Goal: Task Accomplishment & Management: Use online tool/utility

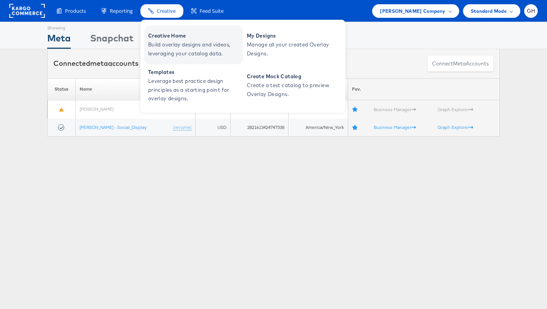
click at [166, 38] on span "Creative Home" at bounding box center [194, 35] width 93 height 9
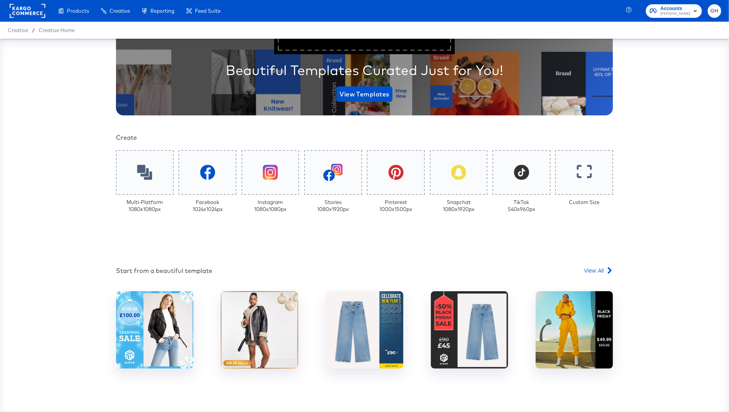
scroll to position [109, 0]
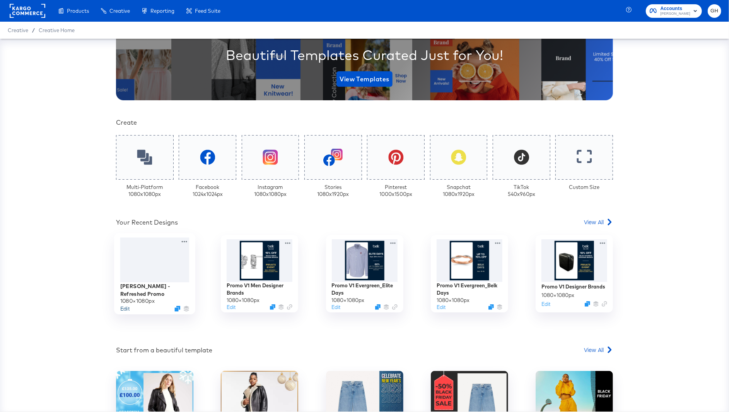
click at [122, 305] on button "Edit" at bounding box center [124, 308] width 9 height 7
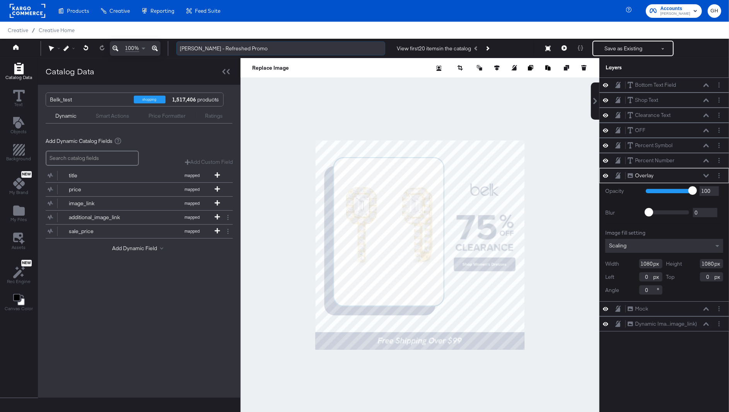
click at [239, 50] on input "Belk - Refreshed Promo" at bounding box center [280, 48] width 209 height 14
drag, startPoint x: 195, startPoint y: 50, endPoint x: 220, endPoint y: 51, distance: 24.8
click at [220, 51] on input "Belk - Refreshed Promo V4" at bounding box center [280, 48] width 209 height 14
type input "Belk - Belk Days Promo V4"
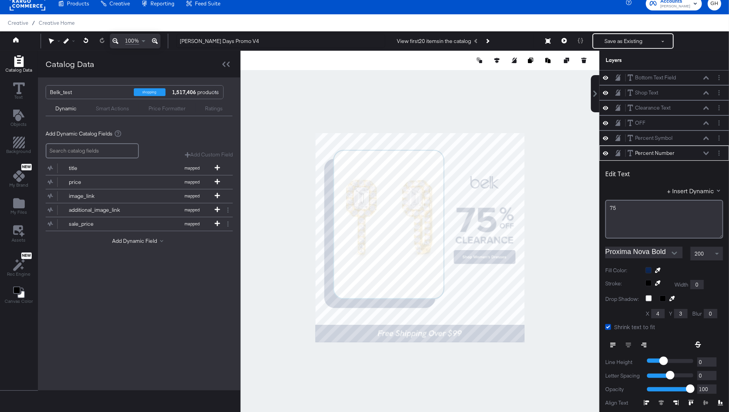
scroll to position [46, 0]
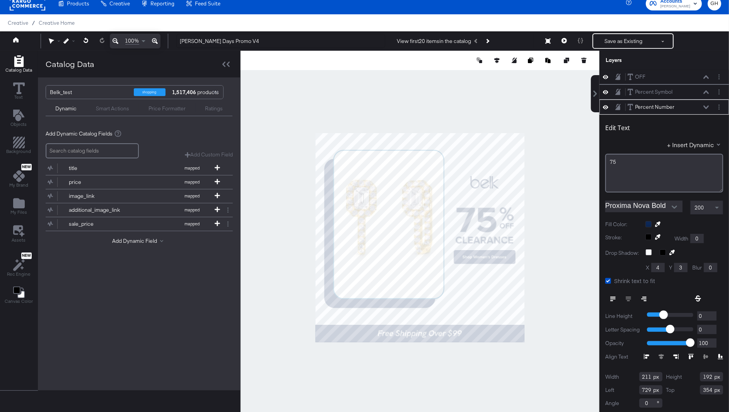
click at [566, 193] on div at bounding box center [420, 237] width 359 height 373
click at [545, 238] on div at bounding box center [420, 237] width 359 height 373
type input "83"
type input "347"
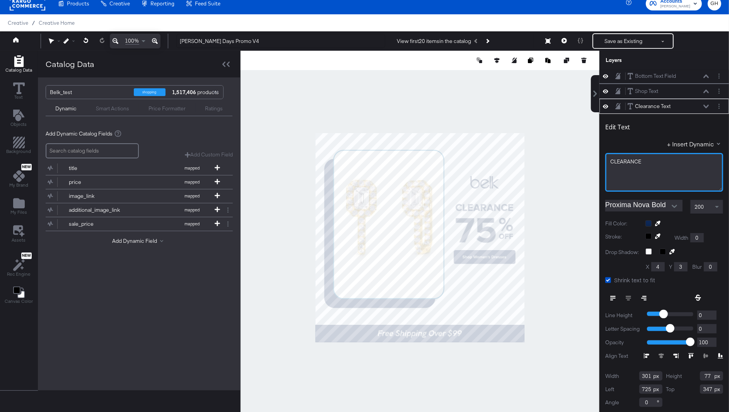
click at [650, 159] on div "CLEARANCE" at bounding box center [664, 161] width 108 height 7
drag, startPoint x: 643, startPoint y: 161, endPoint x: 610, endPoint y: 161, distance: 32.5
click at [610, 161] on span "CLEARANCE UP TO" at bounding box center [633, 161] width 47 height 7
drag, startPoint x: 643, startPoint y: 162, endPoint x: 607, endPoint y: 160, distance: 35.3
click at [607, 160] on div "CLEARANCE UP TO" at bounding box center [664, 172] width 118 height 39
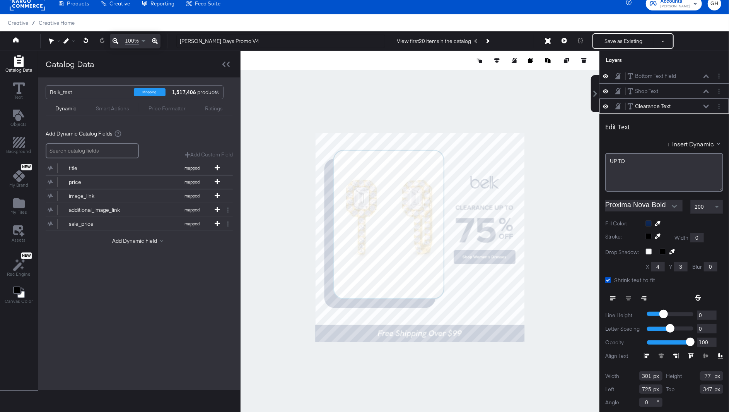
scroll to position [46, 0]
click at [621, 159] on div "75﻿" at bounding box center [664, 162] width 108 height 7
click at [566, 210] on div at bounding box center [420, 237] width 359 height 373
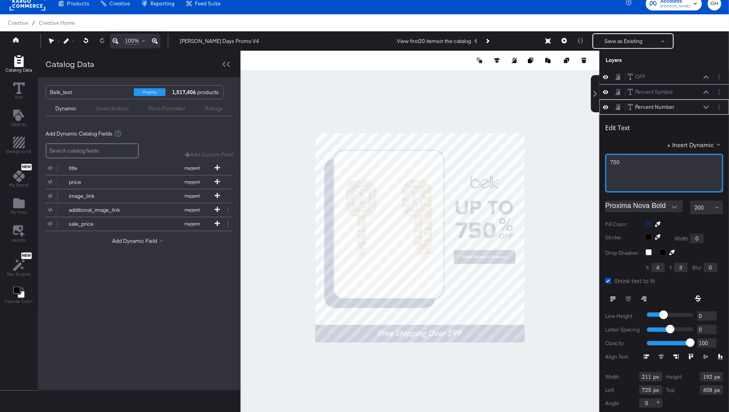
click at [617, 161] on span "750" at bounding box center [614, 162] width 9 height 7
click at [564, 163] on div at bounding box center [420, 237] width 359 height 373
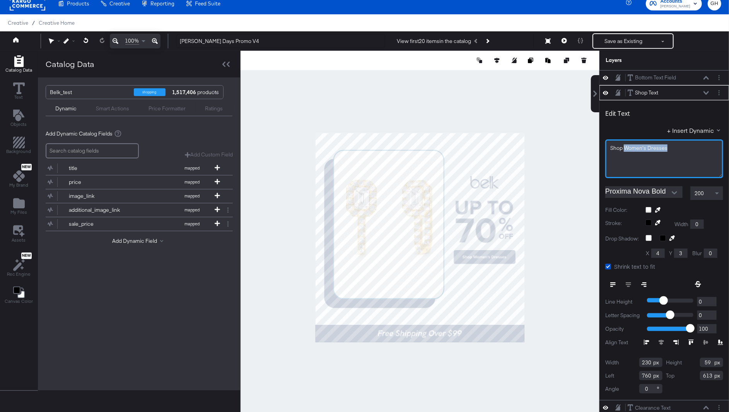
drag, startPoint x: 626, startPoint y: 146, endPoint x: 683, endPoint y: 144, distance: 57.3
click at [683, 144] on div "Shop Women's Dresses" at bounding box center [664, 147] width 108 height 7
click at [543, 317] on div at bounding box center [420, 237] width 359 height 373
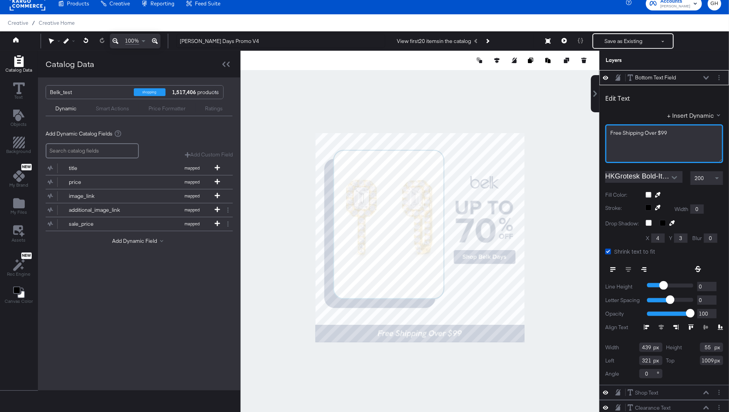
drag, startPoint x: 673, startPoint y: 131, endPoint x: 594, endPoint y: 132, distance: 78.5
click at [594, 132] on div "Bottom Text Field Bottom Text Field Edit Text + Insert Dynamic Free Shipping Ov…" at bounding box center [659, 241] width 139 height 342
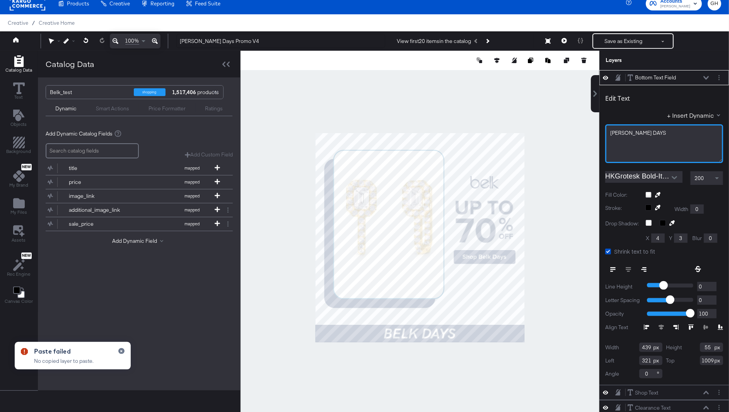
click at [642, 146] on div "BELK DAYS" at bounding box center [664, 143] width 118 height 39
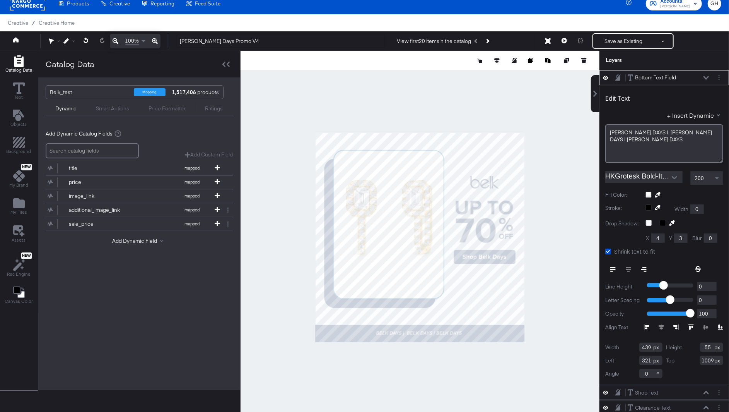
type input "447"
type input "313"
type input "725"
type input "35"
type input "735"
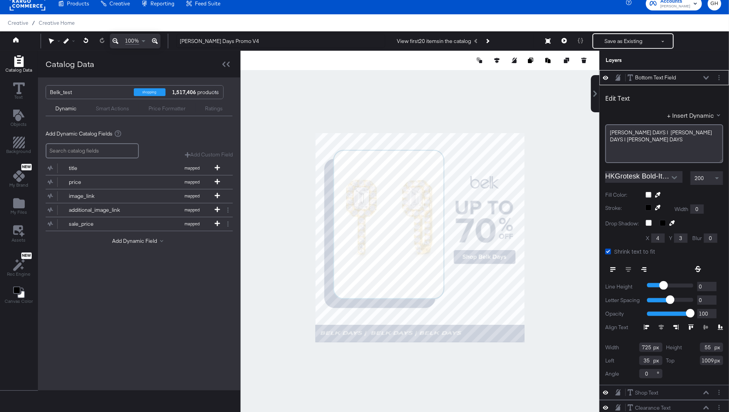
type input "25"
type input "1040"
click at [711, 140] on div "BELK DAYS | BELK DAYS | BELK DAYS" at bounding box center [664, 143] width 118 height 39
click at [639, 135] on span "BELK DAYS | BELK DAYS | BELK DAYS" at bounding box center [661, 136] width 103 height 14
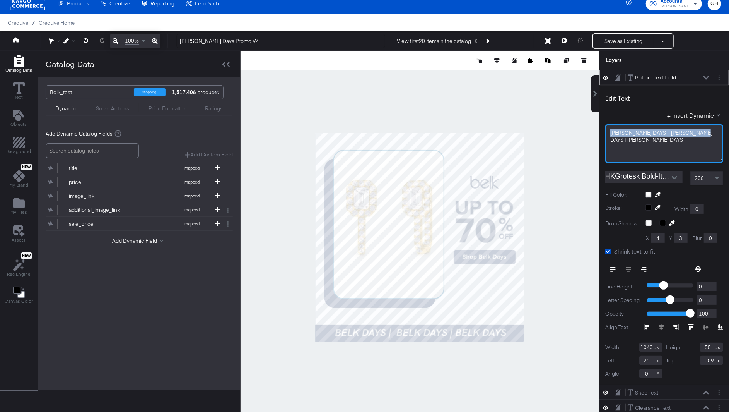
click at [639, 135] on span "BELK DAYS | BELK DAYS | BELK DAYS" at bounding box center [661, 136] width 103 height 14
click at [676, 138] on div "BELK DAYS | BELK DAYS | BELK DAYS" at bounding box center [664, 143] width 118 height 39
click at [710, 134] on div "BELK DAYS | BELK DAYS | BELK DAYS" at bounding box center [664, 136] width 108 height 14
click at [712, 115] on button "+ Insert Dynamic" at bounding box center [695, 115] width 56 height 8
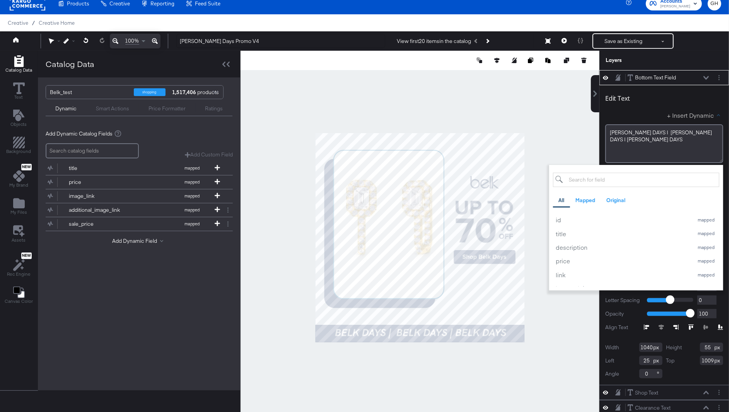
click at [713, 115] on button "+ Insert Dynamic" at bounding box center [695, 115] width 56 height 8
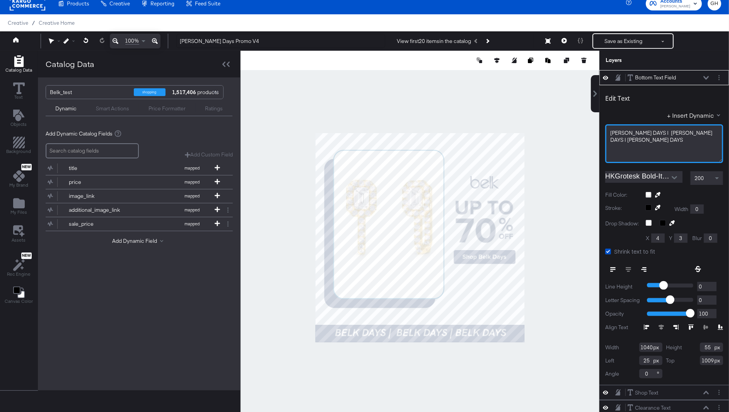
click at [712, 138] on div "BELK DAYS | BELK DAYS | BELK DAYS" at bounding box center [664, 143] width 118 height 39
drag, startPoint x: 642, startPoint y: 133, endPoint x: 717, endPoint y: 135, distance: 75.5
click at [717, 135] on div "BELK DAYS | BELK DAYS | BELK DAYS" at bounding box center [664, 136] width 108 height 14
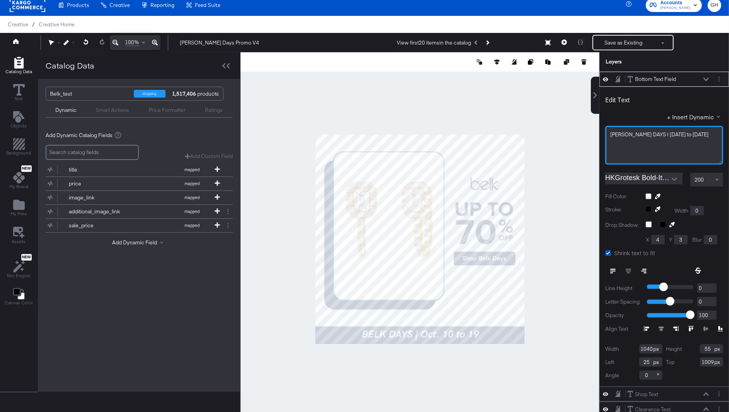
click at [659, 133] on span "BELK DAYS | Oct. 10 to 19" at bounding box center [659, 134] width 98 height 7
click at [696, 136] on div "BELK DAYS | Oct. 10th to 19" at bounding box center [664, 134] width 108 height 7
click at [639, 133] on span "BELK DAYS | Oct. 10th to 19th" at bounding box center [659, 134] width 98 height 7
click at [544, 263] on div at bounding box center [420, 238] width 359 height 373
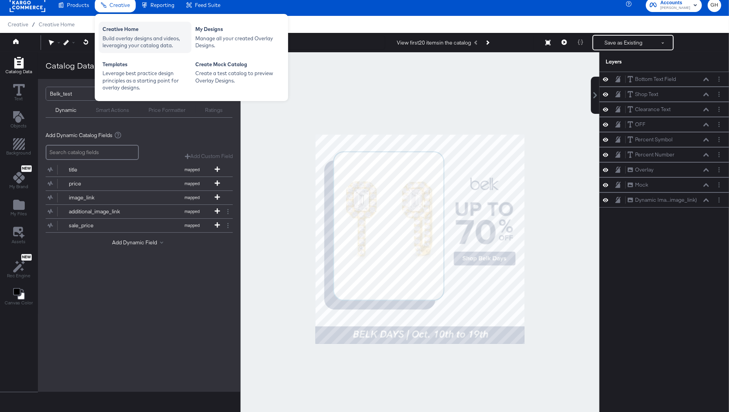
click at [121, 31] on div "Creative Home" at bounding box center [145, 30] width 85 height 9
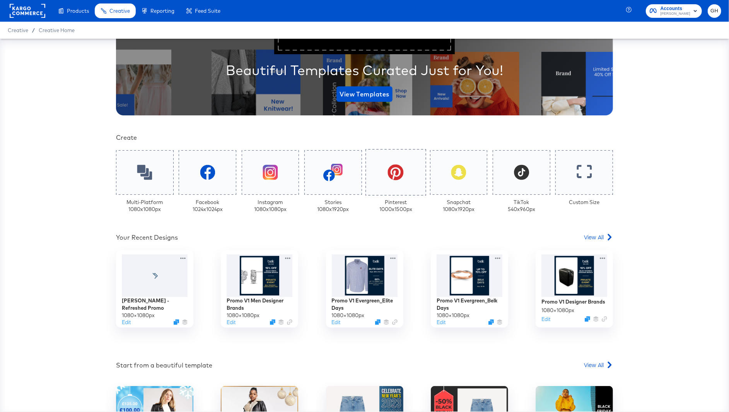
scroll to position [161, 0]
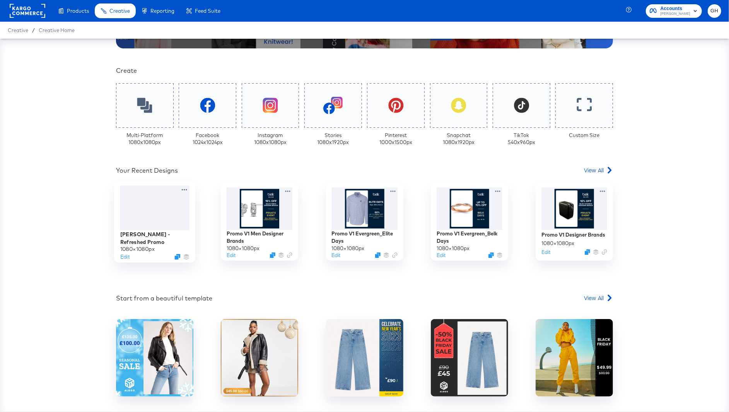
click at [124, 257] on div "Belk - Refreshed Promo 1080 × 1080 px Edit" at bounding box center [154, 246] width 69 height 30
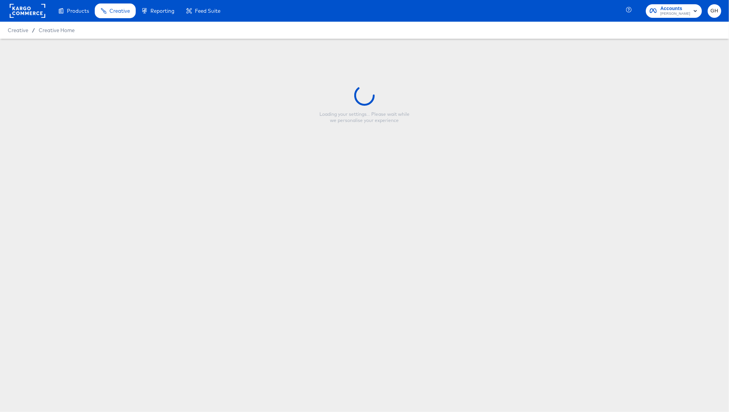
type input "Belk - Refreshed Promo"
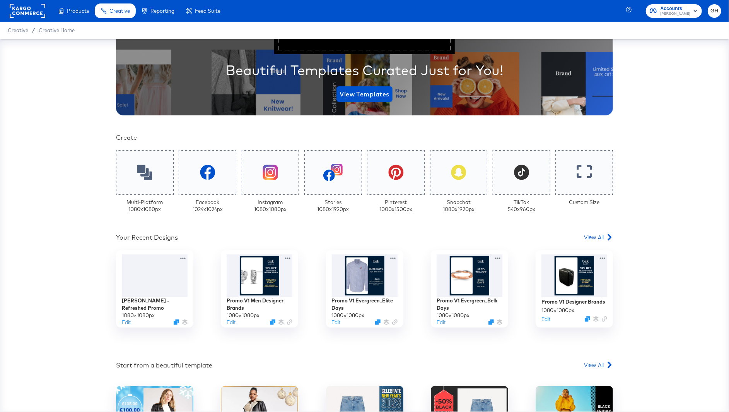
scroll to position [108, 0]
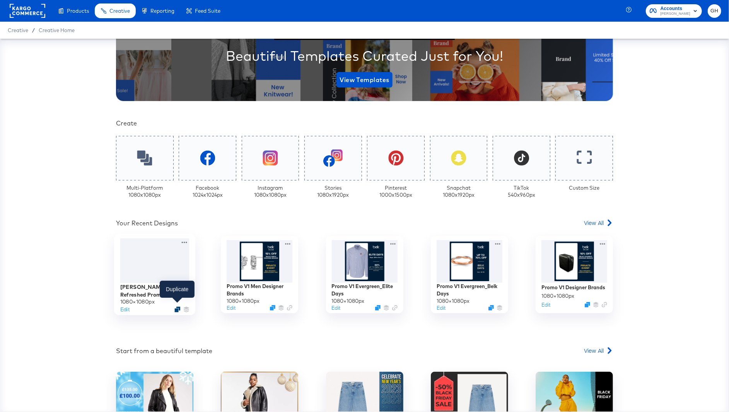
click at [176, 306] on icon "Duplicate" at bounding box center [177, 309] width 6 height 6
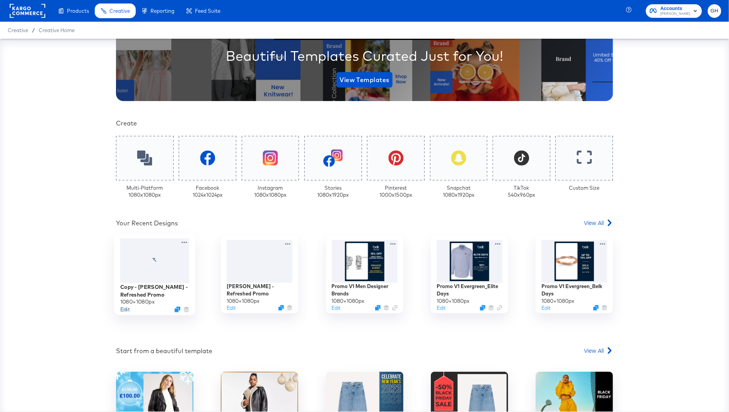
click at [123, 308] on button "Edit" at bounding box center [124, 309] width 9 height 7
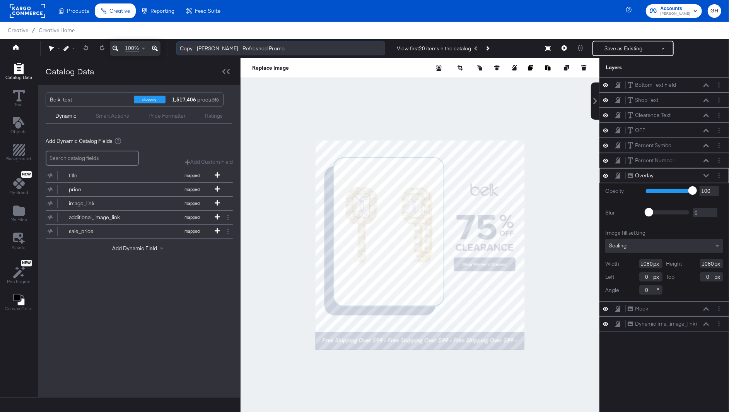
drag, startPoint x: 198, startPoint y: 49, endPoint x: 178, endPoint y: 49, distance: 19.7
click at [179, 50] on input "Copy - Belk - Refreshed Promo" at bounding box center [280, 48] width 209 height 14
click at [191, 49] on input "Belk - Refreshed Promo" at bounding box center [280, 48] width 209 height 14
type input "Belk Days - Refreshed Promo"
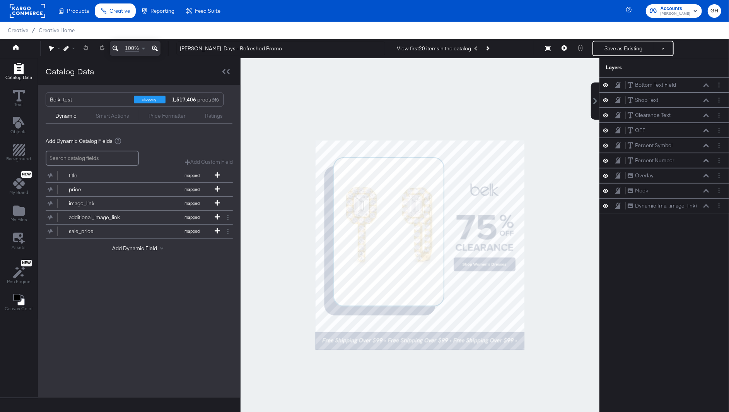
click at [363, 109] on div at bounding box center [420, 244] width 359 height 373
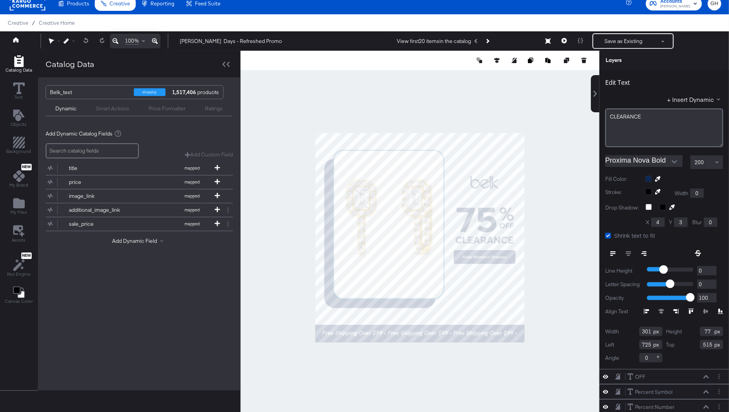
scroll to position [29, 0]
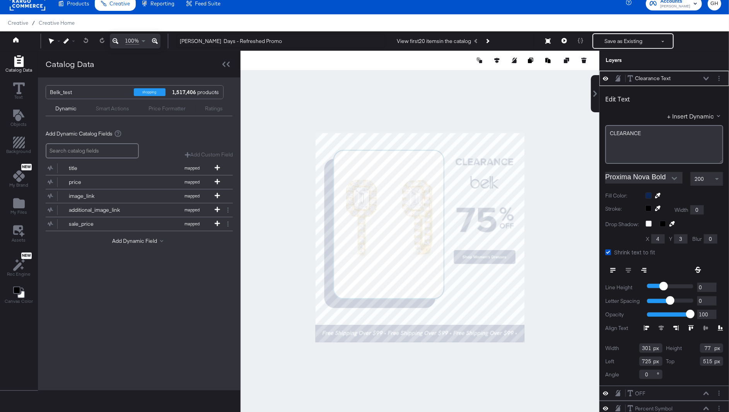
type input "111"
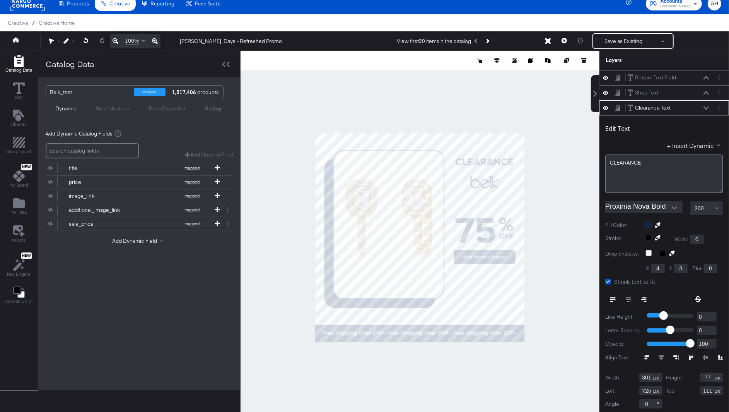
scroll to position [2, 0]
type input "351"
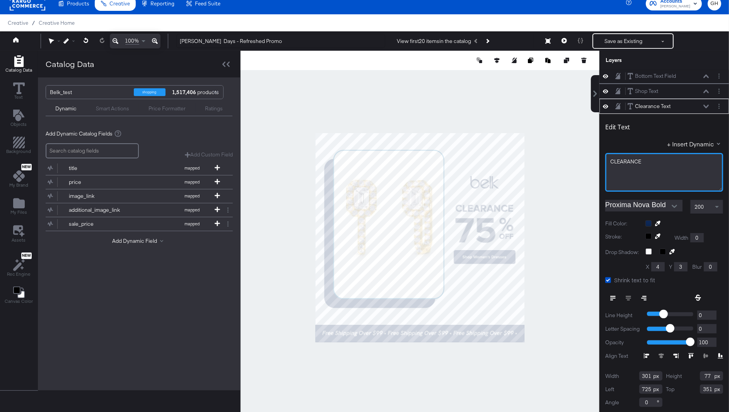
click at [647, 162] on div "CLEARANCE" at bounding box center [664, 161] width 108 height 7
drag, startPoint x: 641, startPoint y: 161, endPoint x: 610, endPoint y: 161, distance: 31.7
click at [610, 161] on div "CLEARANCEUP TO" at bounding box center [664, 172] width 118 height 39
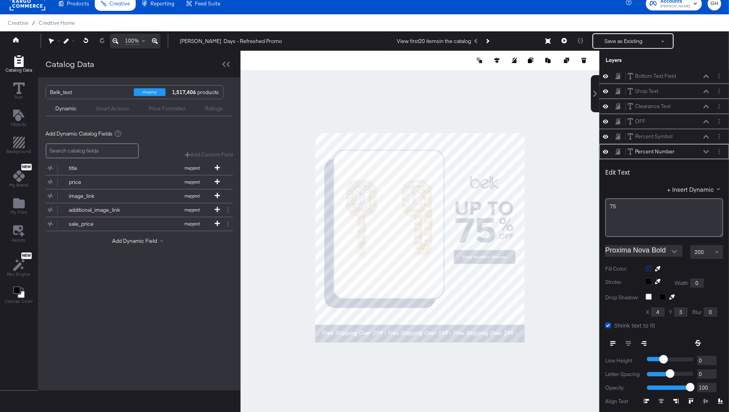
scroll to position [46, 0]
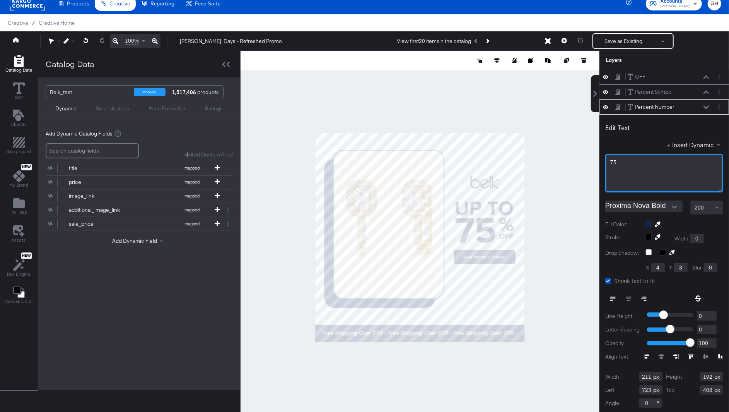
click at [624, 162] on div "75﻿" at bounding box center [664, 162] width 108 height 7
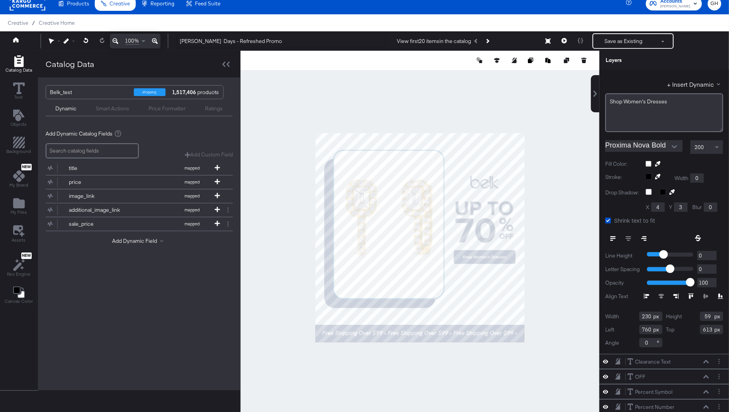
scroll to position [15, 0]
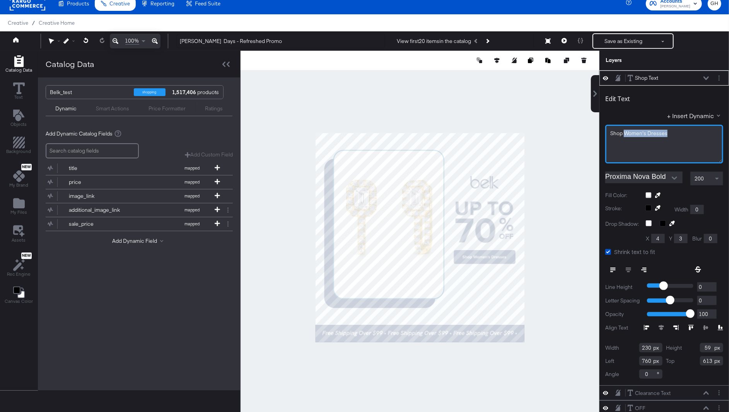
drag, startPoint x: 624, startPoint y: 135, endPoint x: 720, endPoint y: 129, distance: 95.7
click at [720, 129] on div "Shop Women's Dresses" at bounding box center [664, 144] width 118 height 39
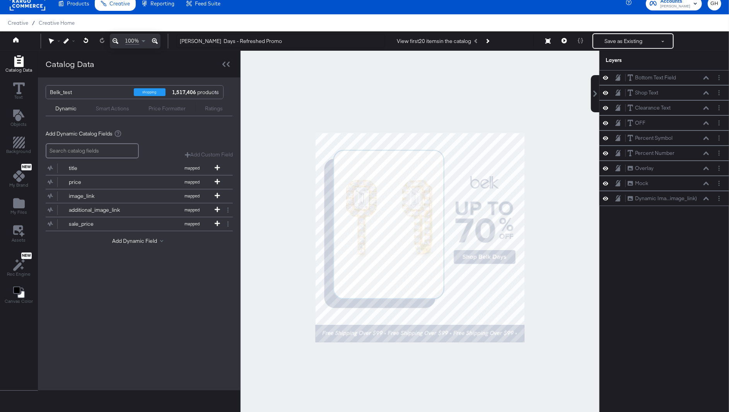
click at [589, 226] on div at bounding box center [420, 237] width 359 height 373
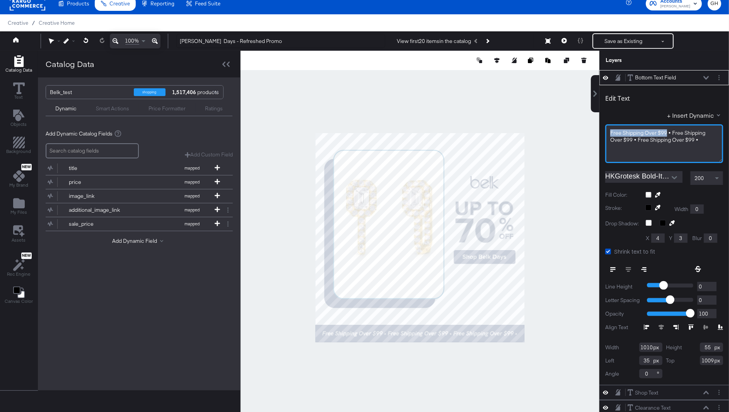
drag, startPoint x: 665, startPoint y: 132, endPoint x: 595, endPoint y: 132, distance: 70.4
click at [595, 132] on div "Bottom Text Field Bottom Text Field Edit Text + Insert Dynamic Free Shipping Ov…" at bounding box center [659, 241] width 139 height 342
click at [702, 136] on div "Free Shipping Over $99 • Free Shipping Over $99 • Free Shipping Over $99 •" at bounding box center [664, 136] width 108 height 14
click at [664, 133] on span "Free Shipping Over $99 • Free Shipping Over $99 • Free Shipping Over $99 •" at bounding box center [658, 136] width 96 height 14
drag, startPoint x: 668, startPoint y: 133, endPoint x: 611, endPoint y: 134, distance: 57.6
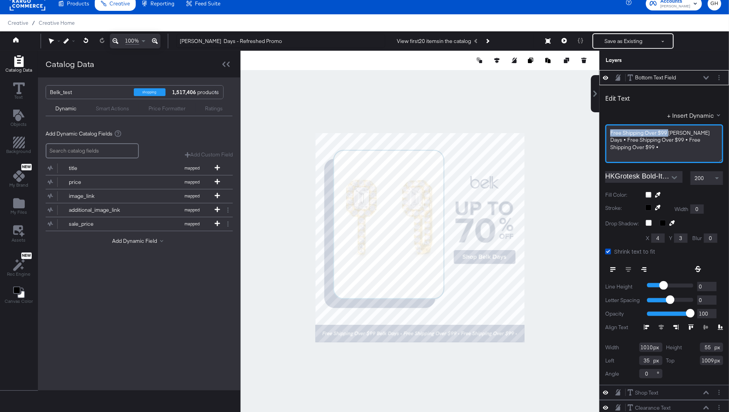
click at [611, 134] on span "Free Shipping Over $99 Belk Days • Free Shipping Over $99 • Free Shipping Over …" at bounding box center [660, 139] width 101 height 21
drag, startPoint x: 632, startPoint y: 133, endPoint x: 618, endPoint y: 133, distance: 13.9
click at [618, 133] on span "Belk Days • Free Shipping Over $99 • Free Shipping Over $99 •" at bounding box center [663, 136] width 107 height 14
drag, startPoint x: 634, startPoint y: 134, endPoint x: 616, endPoint y: 134, distance: 18.2
click at [616, 134] on span "Belk Days • Free Shipping Over $99 • Free Shipping Over $99 •" at bounding box center [663, 136] width 107 height 14
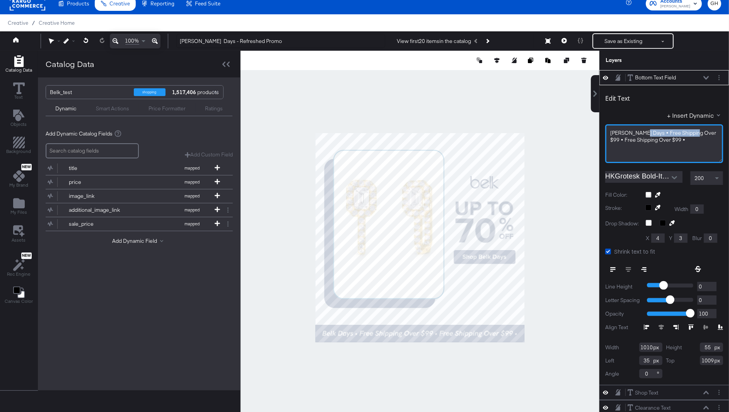
drag, startPoint x: 639, startPoint y: 133, endPoint x: 693, endPoint y: 133, distance: 53.8
click at [693, 133] on span "Belk Days • Free Shipping Over $99 • Free Shipping Over $99 •" at bounding box center [663, 136] width 107 height 14
drag, startPoint x: 669, startPoint y: 133, endPoint x: 619, endPoint y: 140, distance: 51.2
click at [619, 140] on span "Belk Days • Belk Days • Free Shipping Over $99 •" at bounding box center [661, 136] width 102 height 14
click at [670, 133] on span "[PERSON_NAME] Days • [PERSON_NAME] Days • B •elk Da" at bounding box center [661, 136] width 102 height 14
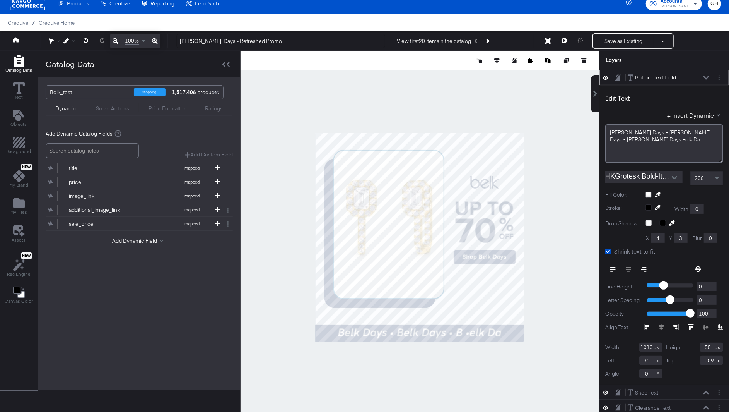
click at [694, 132] on span "Belk Days • Belk Days • Belk Days •elk Da" at bounding box center [661, 136] width 102 height 14
click at [718, 135] on div "Belk Days • Belk Days • Belk Days • Belk Da" at bounding box center [664, 140] width 109 height 22
click at [581, 241] on div at bounding box center [420, 237] width 359 height 373
click at [530, 333] on div at bounding box center [420, 237] width 359 height 373
type input "1096"
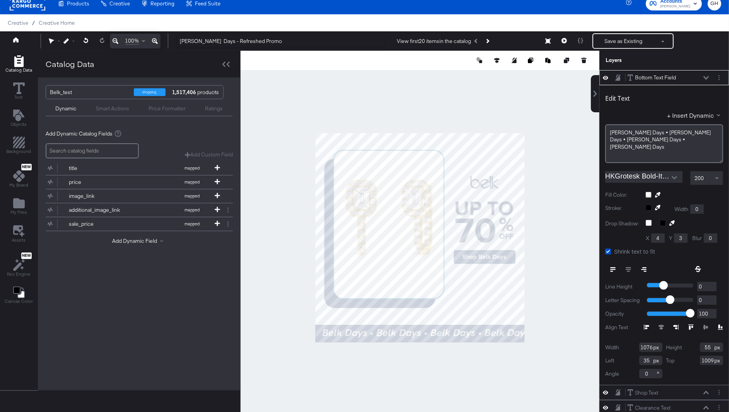
type input "15"
click at [311, 335] on div at bounding box center [420, 237] width 359 height 373
type input "1132"
type input "-21"
click at [279, 340] on div at bounding box center [420, 237] width 359 height 373
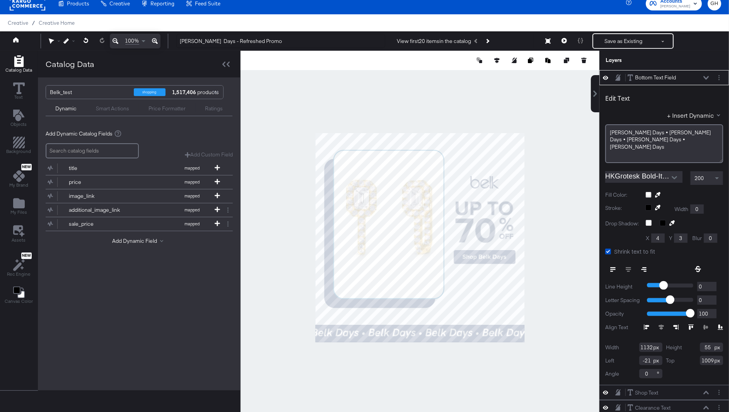
click at [429, 388] on div at bounding box center [420, 237] width 359 height 373
type input "725"
type input "713"
click at [710, 178] on div "200" at bounding box center [707, 177] width 32 height 13
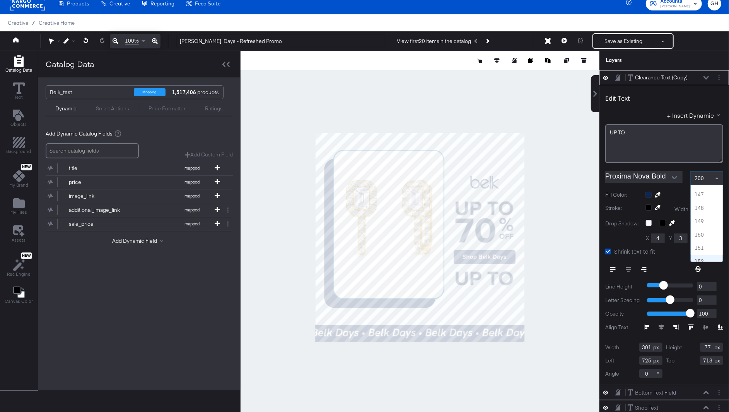
scroll to position [1950, 0]
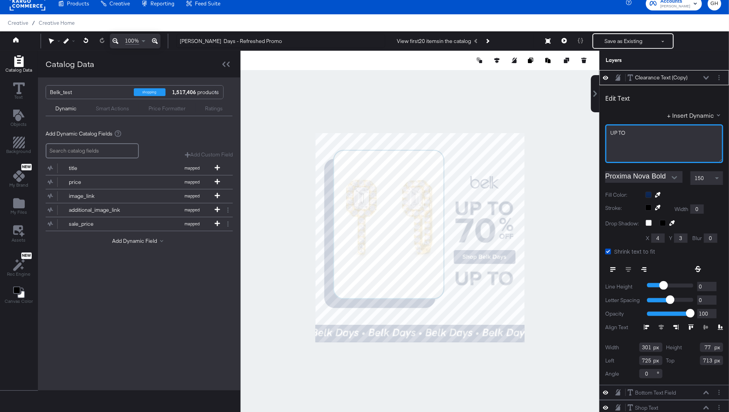
click at [651, 129] on div "UP TO" at bounding box center [664, 132] width 108 height 7
drag, startPoint x: 626, startPoint y: 134, endPoint x: 605, endPoint y: 134, distance: 20.9
click at [604, 134] on div "Edit Text + Insert Dynamic UP TOOct. Proxima Nova Bold 150 Fill Color: Stroke: …" at bounding box center [665, 234] width 130 height 299
click at [638, 127] on div "Oct." at bounding box center [664, 143] width 118 height 39
click at [638, 130] on div "Oct." at bounding box center [664, 132] width 108 height 7
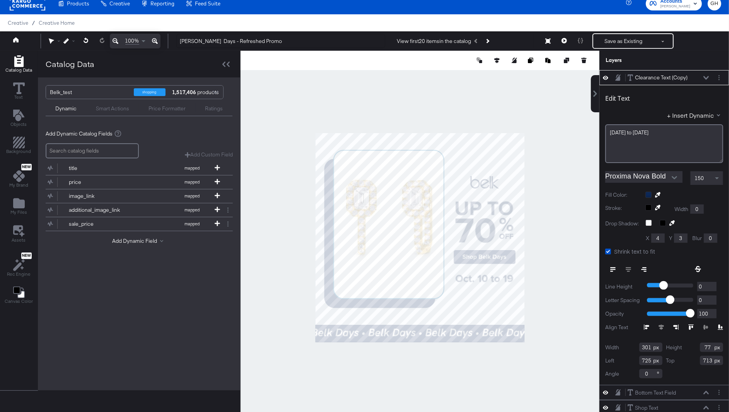
click at [574, 205] on div at bounding box center [420, 237] width 359 height 373
click at [700, 182] on div "150" at bounding box center [707, 177] width 32 height 13
click at [706, 176] on div "120" at bounding box center [707, 177] width 32 height 13
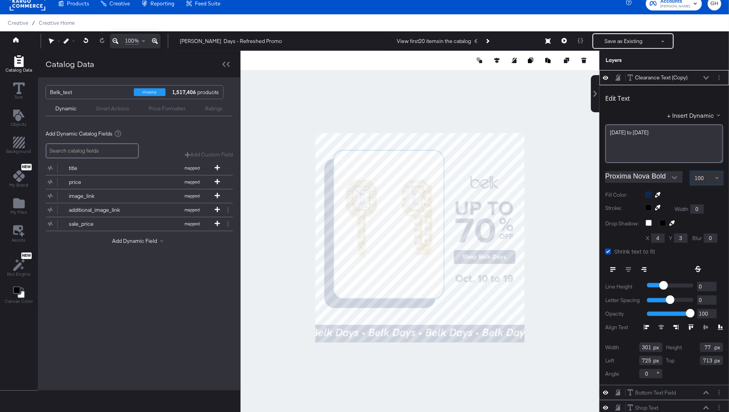
click at [566, 239] on div at bounding box center [420, 237] width 359 height 373
click at [705, 180] on div "100" at bounding box center [707, 177] width 32 height 13
click at [702, 178] on div "50" at bounding box center [707, 177] width 32 height 13
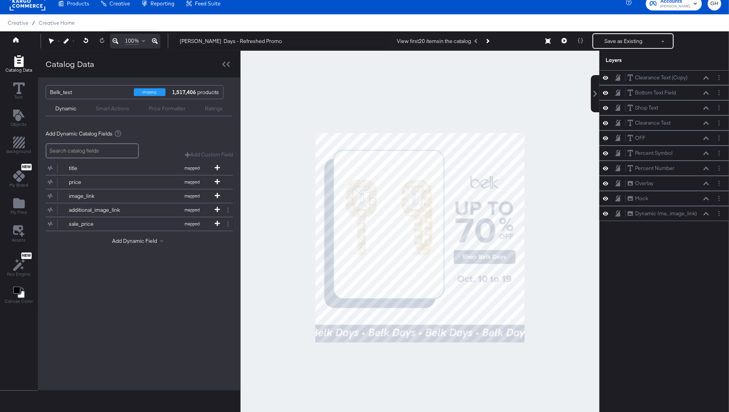
click at [586, 253] on div at bounding box center [420, 237] width 359 height 373
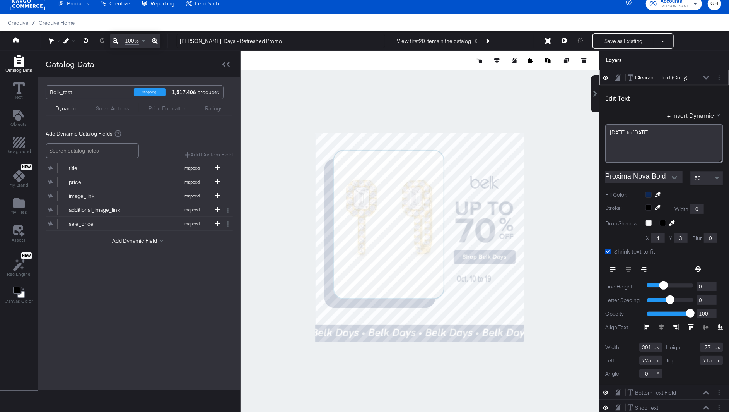
type input "195"
type input "79"
type input "713"
click at [608, 250] on icon at bounding box center [608, 251] width 6 height 6
click at [0, 0] on input "Shrink text to fit" at bounding box center [0, 0] width 0 height 0
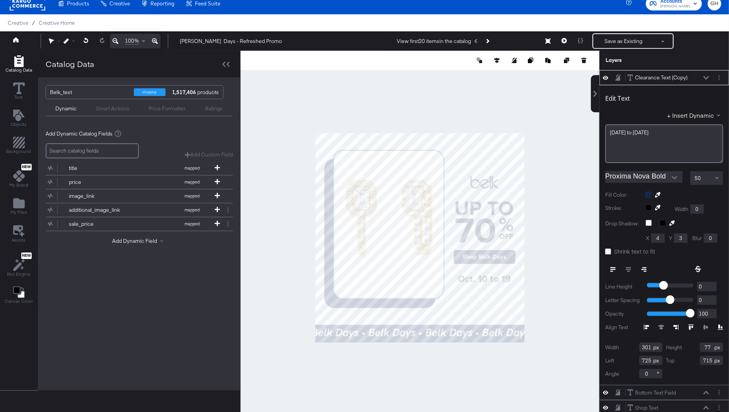
click at [706, 176] on div "50" at bounding box center [707, 177] width 32 height 13
click at [709, 173] on div "10" at bounding box center [707, 177] width 32 height 13
click at [574, 262] on div at bounding box center [420, 237] width 359 height 373
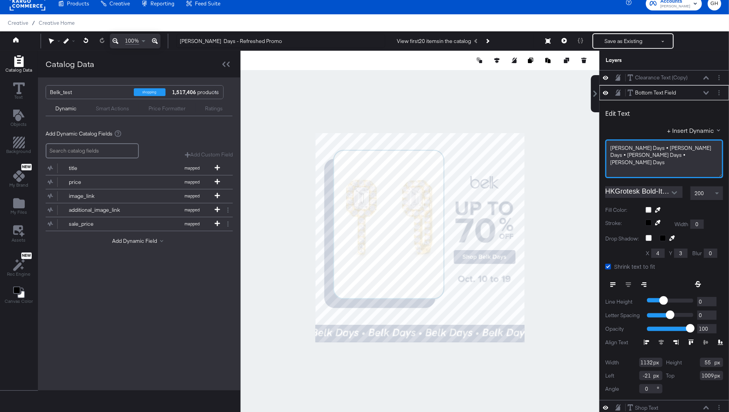
click at [639, 156] on div "Belk Days • Belk Days • Belk Days • Belk Days" at bounding box center [664, 155] width 108 height 22
drag, startPoint x: 638, startPoint y: 149, endPoint x: 646, endPoint y: 161, distance: 13.7
click at [646, 161] on div "Belk Days • Belk Days • Belk Days • Belk Days" at bounding box center [664, 158] width 118 height 39
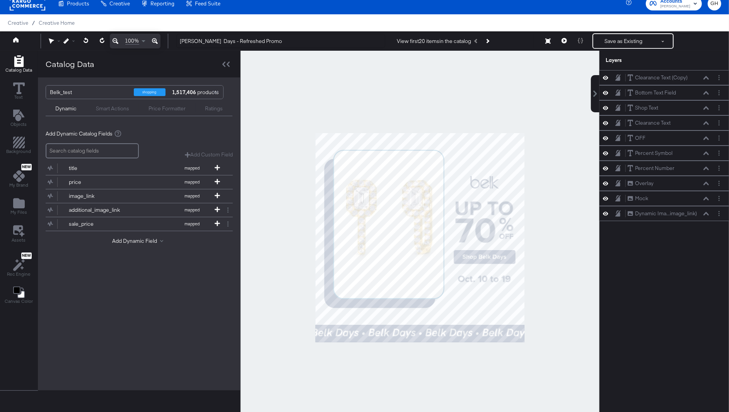
click at [448, 333] on div at bounding box center [420, 237] width 358 height 373
click at [511, 335] on div at bounding box center [420, 237] width 358 height 373
click at [487, 337] on div at bounding box center [420, 237] width 358 height 373
click at [487, 280] on div at bounding box center [420, 237] width 358 height 373
click at [527, 284] on div at bounding box center [420, 237] width 358 height 373
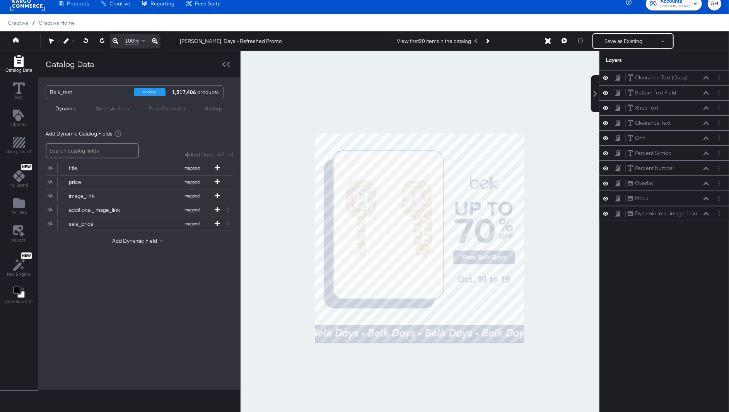
click at [298, 90] on div at bounding box center [420, 237] width 358 height 373
click at [652, 167] on div "Percent Number" at bounding box center [654, 167] width 39 height 7
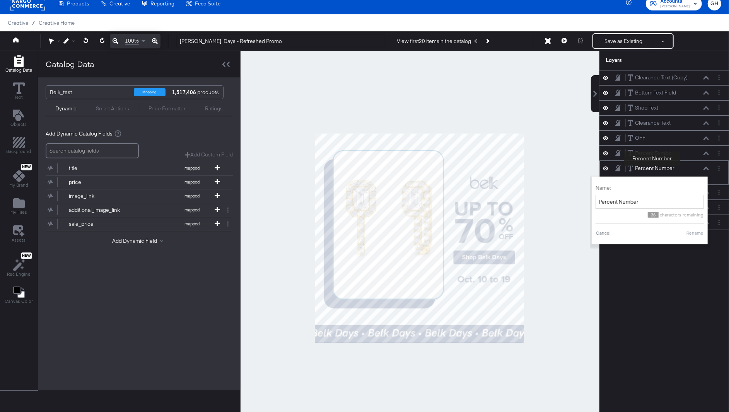
click at [652, 167] on div "Percent Number" at bounding box center [654, 167] width 39 height 7
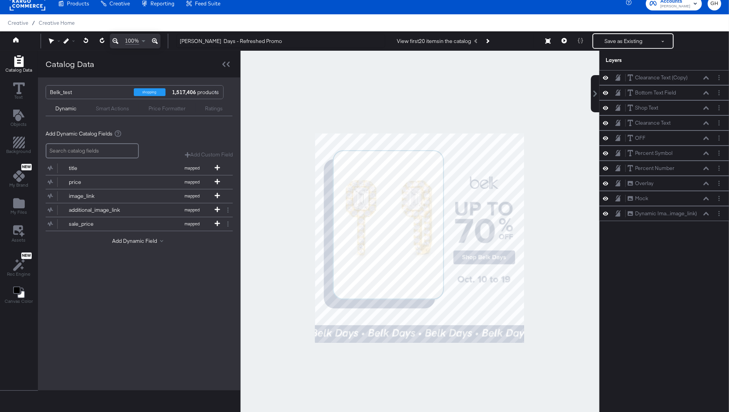
click at [487, 218] on div at bounding box center [420, 237] width 358 height 373
click at [482, 234] on div at bounding box center [420, 237] width 358 height 373
click at [576, 262] on div at bounding box center [420, 237] width 358 height 373
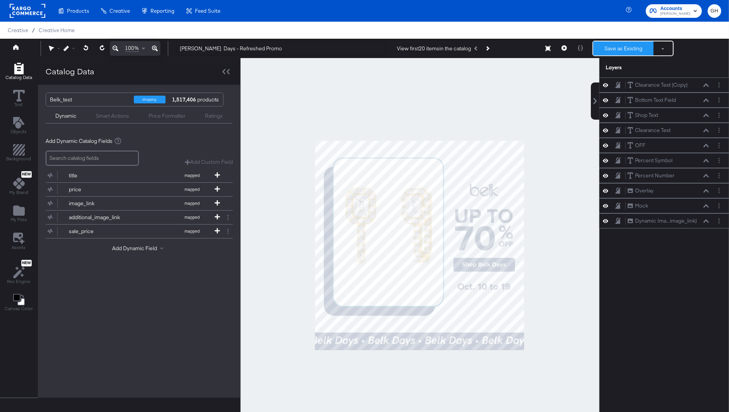
click at [621, 47] on button "Save as Existing" at bounding box center [623, 48] width 60 height 14
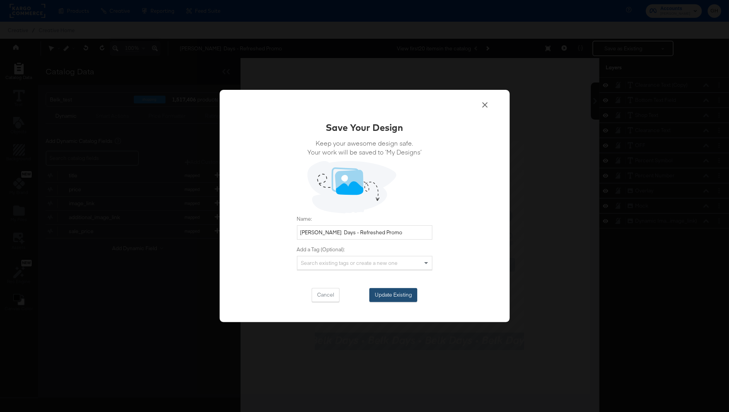
click at [390, 294] on button "Update Existing" at bounding box center [393, 295] width 48 height 14
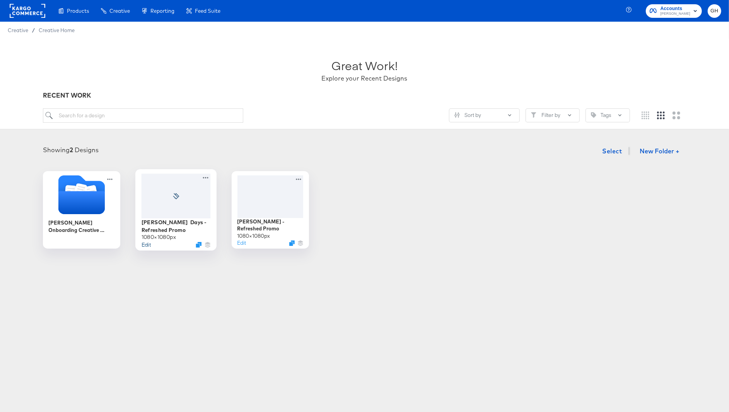
click at [144, 244] on button "Edit" at bounding box center [145, 244] width 9 height 7
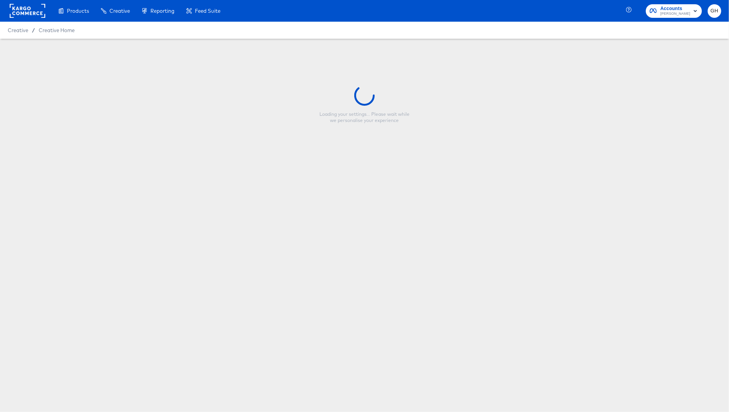
type input "Belk Days - Refreshed Promo"
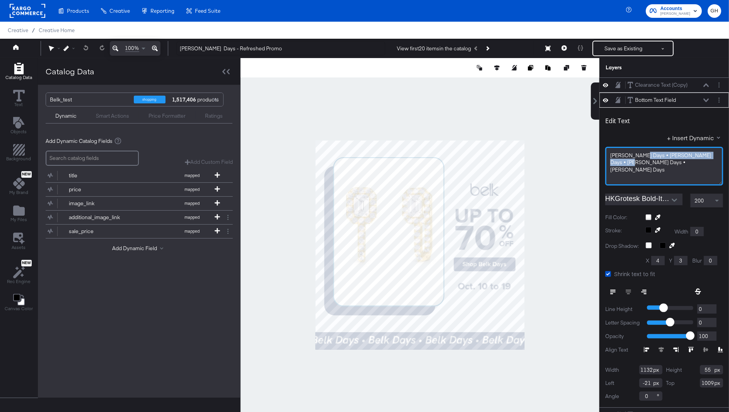
drag, startPoint x: 639, startPoint y: 153, endPoint x: 639, endPoint y: 159, distance: 6.2
click at [639, 159] on div "Belk Days • Belk Days • Belk Days • Belk Days" at bounding box center [664, 163] width 108 height 22
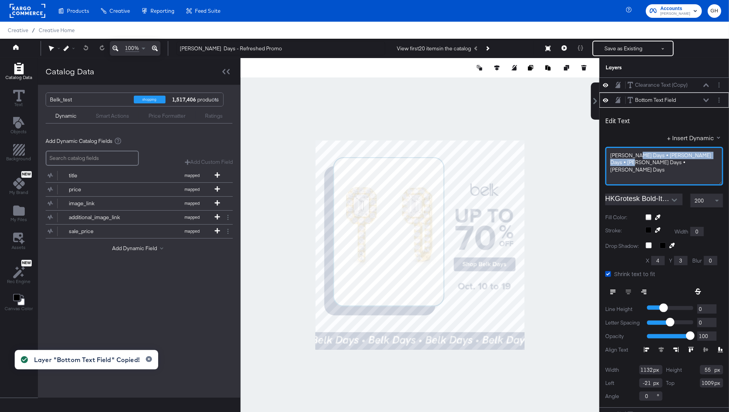
drag, startPoint x: 635, startPoint y: 156, endPoint x: 635, endPoint y: 162, distance: 5.4
click at [635, 162] on div "Belk Days • Belk Days • Belk Days • Belk Days" at bounding box center [664, 163] width 108 height 22
click at [635, 161] on div "Belk Days • Belk Days • Belk Days • Belk Days" at bounding box center [664, 163] width 108 height 22
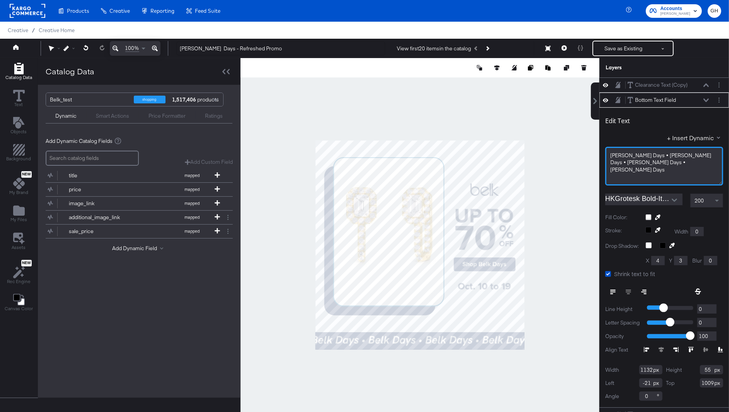
click at [633, 163] on div "Belk Days • Belk Days • Belk Days • Belk Days" at bounding box center [664, 163] width 108 height 22
click at [636, 157] on span "Belk Days • Belk Days • Belk Days • Belk Days" at bounding box center [661, 162] width 102 height 21
click at [637, 163] on div "Belk Days • Belk Days • Belk Days • Belk Days" at bounding box center [664, 163] width 108 height 22
click at [637, 156] on span "Belk Days • Belk Days • Belk Days • Belk Days" at bounding box center [661, 162] width 102 height 21
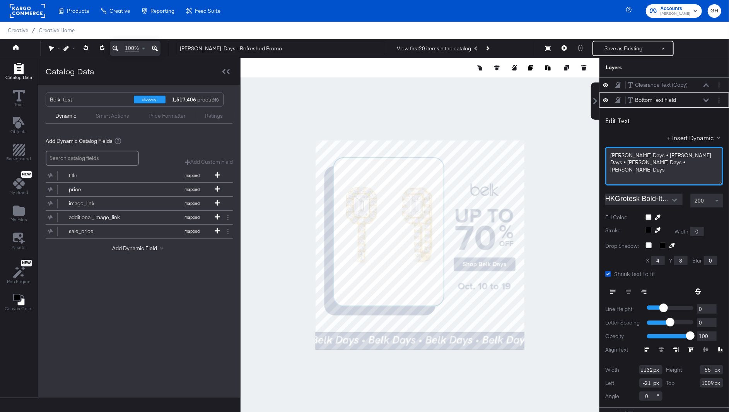
click at [665, 154] on span "Belk Days • Belk Days • Belk Days • Belk Days" at bounding box center [661, 162] width 102 height 21
click at [669, 167] on div "Belk Days • Belk Days • Belk Days • Belk Days" at bounding box center [664, 166] width 118 height 39
type input "113"
type input "1025"
type input "868"
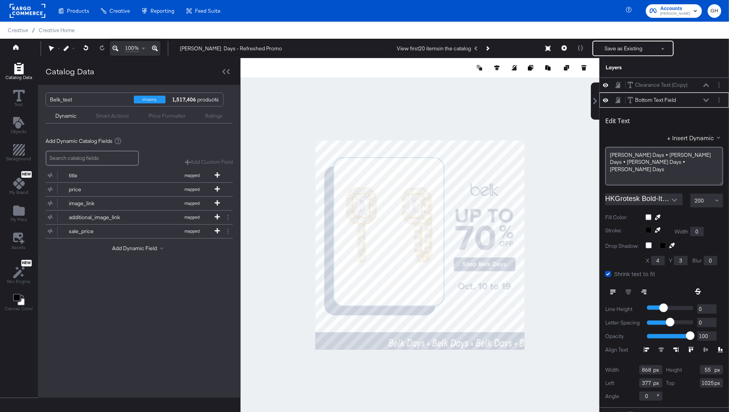
type input "267"
type input "1013"
type input "197"
type input "1009"
type input "1050"
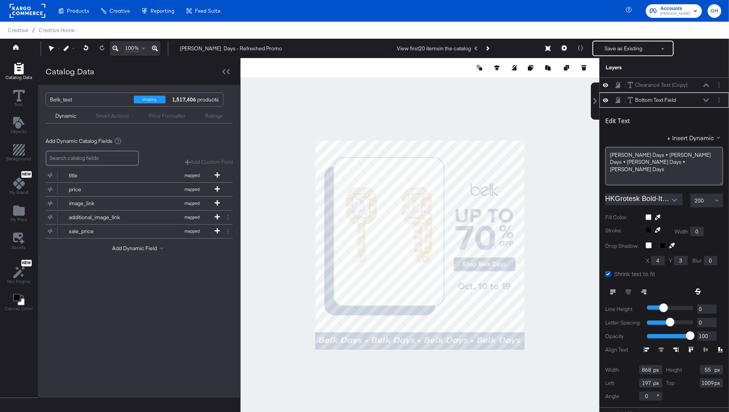
type input "15"
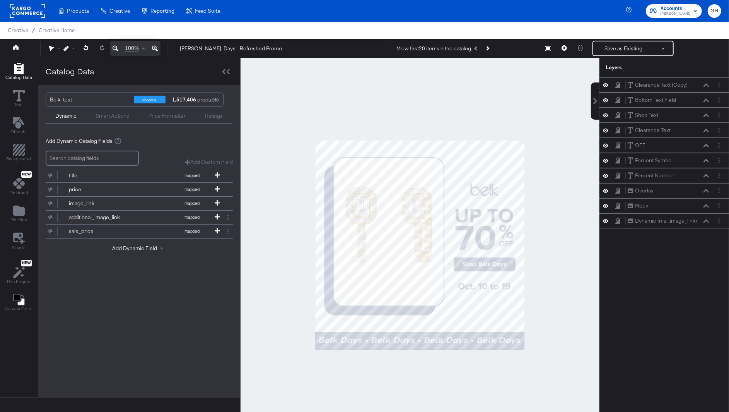
click at [302, 338] on div at bounding box center [420, 244] width 359 height 373
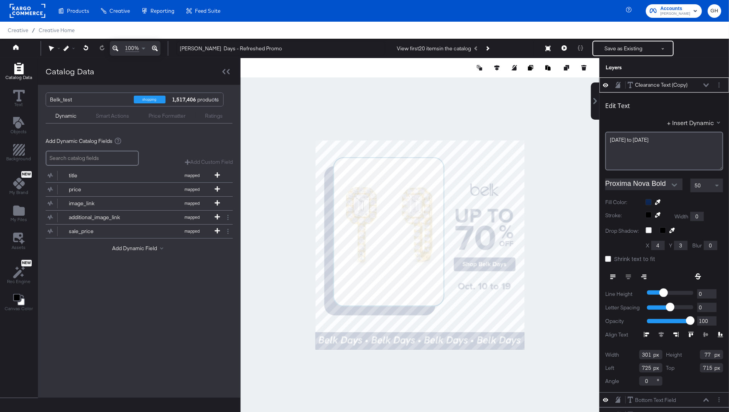
click at [704, 182] on div "50" at bounding box center [707, 185] width 32 height 13
click at [710, 189] on div "30" at bounding box center [707, 185] width 32 height 13
click at [591, 77] on div "Catalog Data Text Objects Background New My Brand My Files Assets New Rec Engin…" at bounding box center [364, 67] width 729 height 19
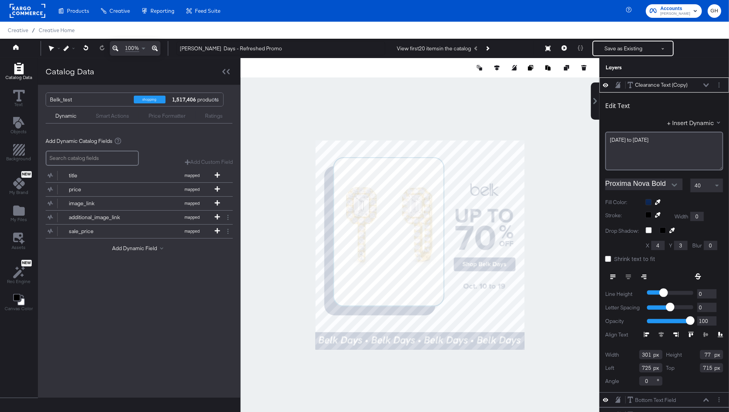
click at [577, 281] on div at bounding box center [420, 244] width 359 height 373
type input "701"
click at [549, 282] on div at bounding box center [420, 244] width 359 height 373
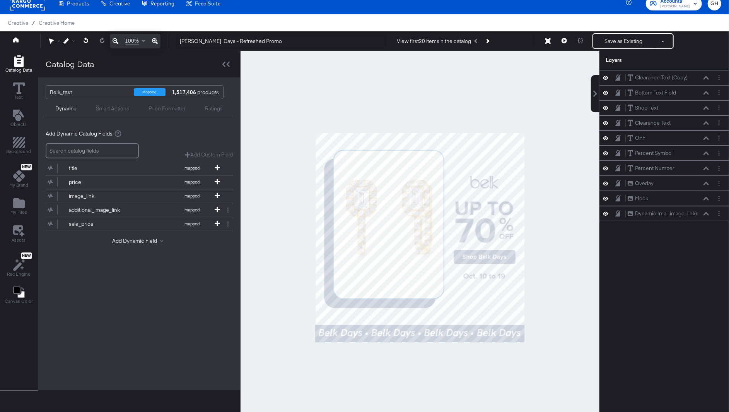
scroll to position [16, 0]
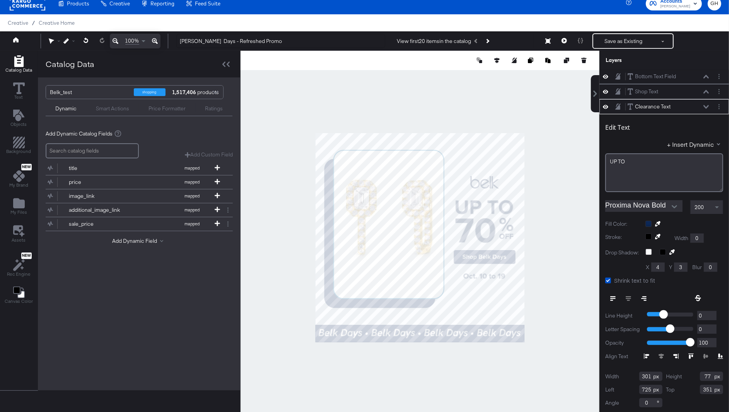
type input "345"
click at [563, 249] on div at bounding box center [420, 237] width 359 height 373
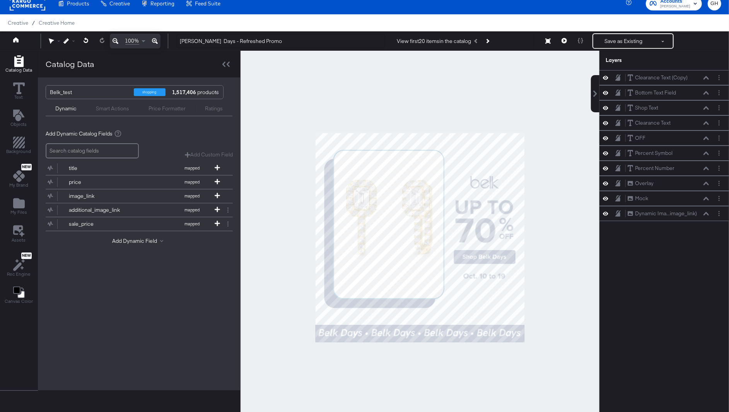
scroll to position [61, 0]
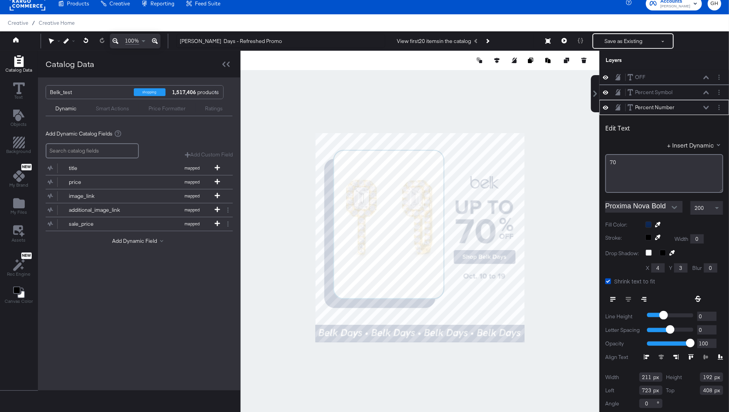
type input "725"
type input "412"
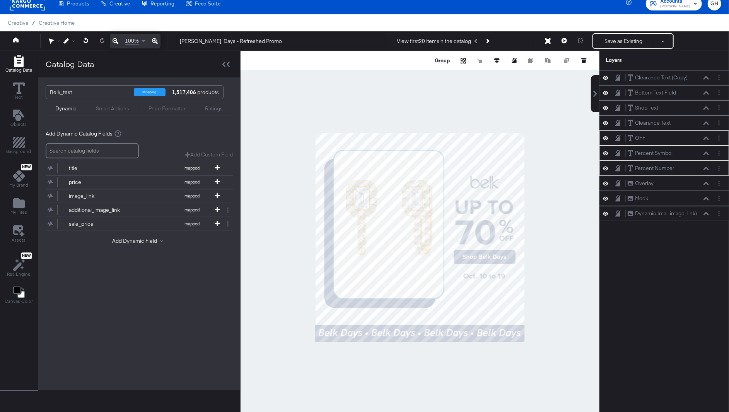
click at [550, 231] on div at bounding box center [420, 237] width 359 height 373
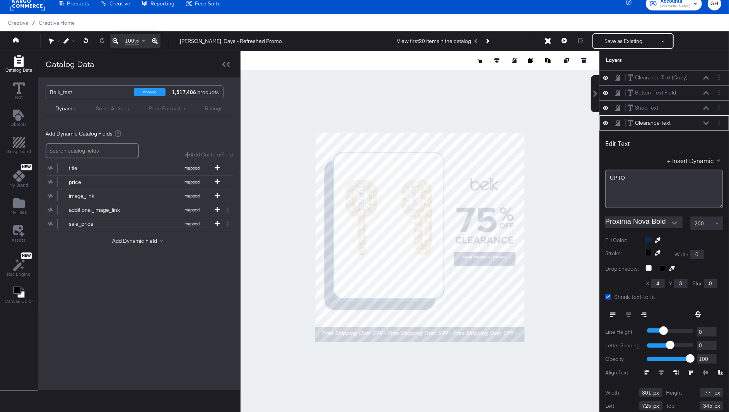
scroll to position [16, 0]
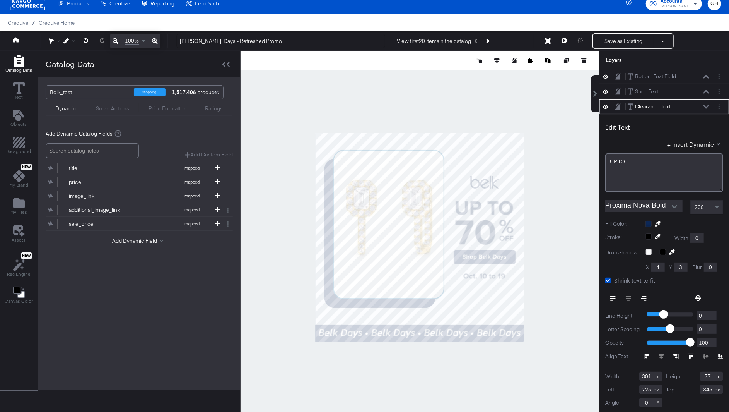
type input "349"
click at [563, 226] on div at bounding box center [420, 237] width 359 height 373
